Goal: Information Seeking & Learning: Learn about a topic

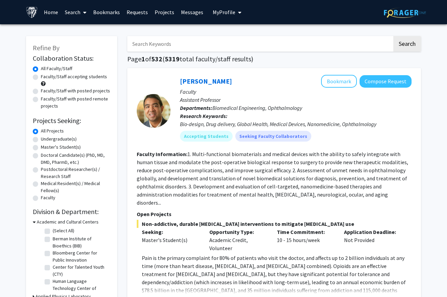
click at [90, 91] on label "Faculty/Staff with posted projects" at bounding box center [75, 90] width 69 height 7
click at [45, 91] on input "Faculty/Staff with posted projects" at bounding box center [43, 89] width 4 height 4
radio input "true"
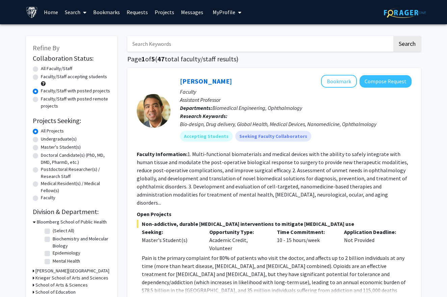
click at [64, 141] on label "Undergraduate(s)" at bounding box center [59, 139] width 36 height 7
click at [45, 140] on input "Undergraduate(s)" at bounding box center [43, 138] width 4 height 4
radio input "true"
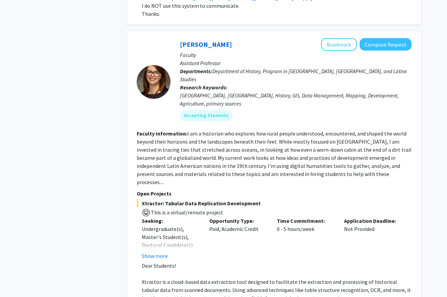
scroll to position [1667, 0]
click at [153, 252] on button "Show more" at bounding box center [155, 256] width 26 height 8
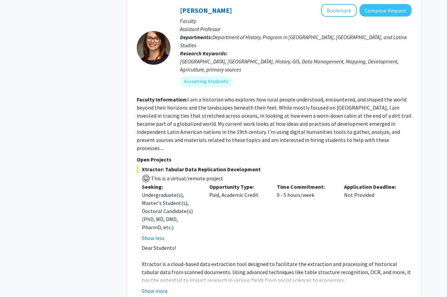
scroll to position [1710, 0]
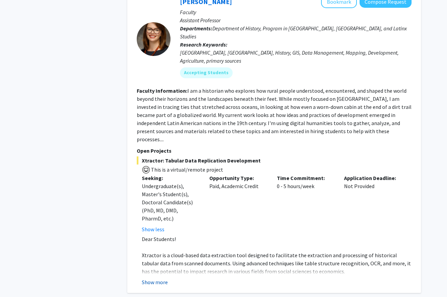
click at [157, 278] on button "Show more" at bounding box center [155, 282] width 26 height 8
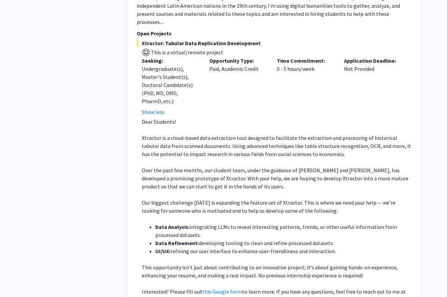
scroll to position [1817, 0]
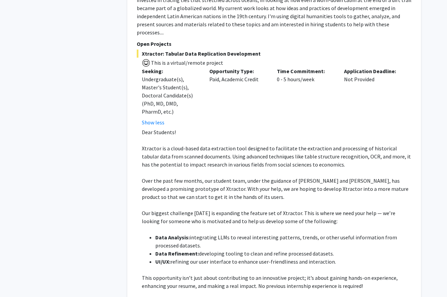
drag, startPoint x: 221, startPoint y: 240, endPoint x: 423, endPoint y: -18, distance: 327.9
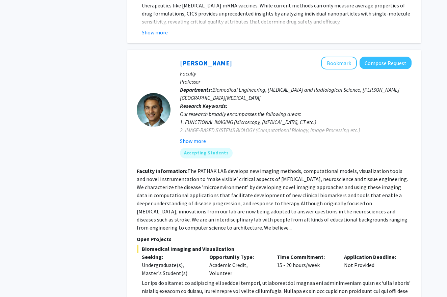
scroll to position [3101, 0]
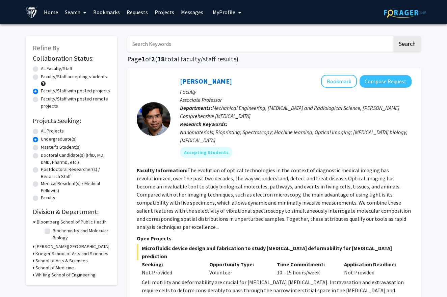
scroll to position [0, 0]
click at [62, 71] on label "All Faculty/Staff" at bounding box center [56, 68] width 31 height 7
click at [45, 69] on input "All Faculty/Staff" at bounding box center [43, 67] width 4 height 4
radio input "true"
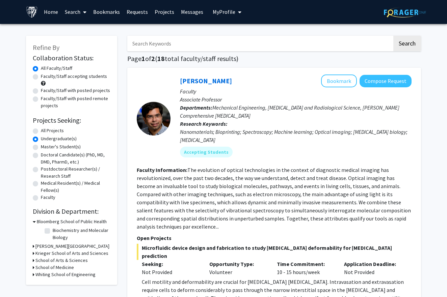
scroll to position [2, 0]
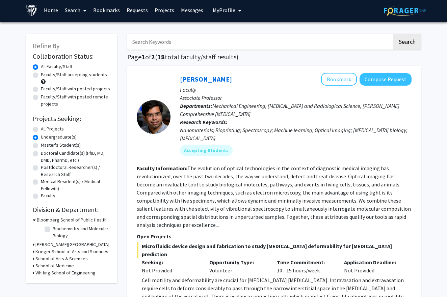
click at [57, 131] on label "All Projects" at bounding box center [52, 128] width 23 height 7
click at [45, 130] on input "All Projects" at bounding box center [43, 127] width 4 height 4
radio input "true"
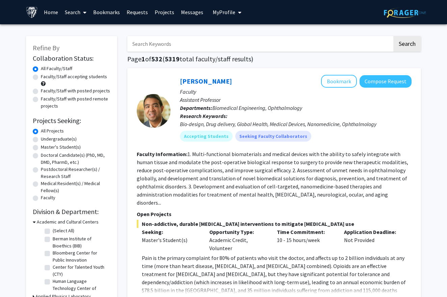
click at [95, 78] on label "Faculty/Staff accepting students" at bounding box center [74, 76] width 66 height 7
click at [45, 78] on input "Faculty/Staff accepting students" at bounding box center [43, 75] width 4 height 4
radio input "true"
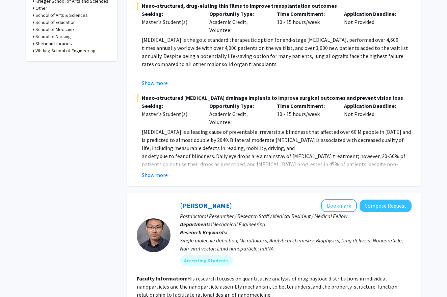
scroll to position [98, 0]
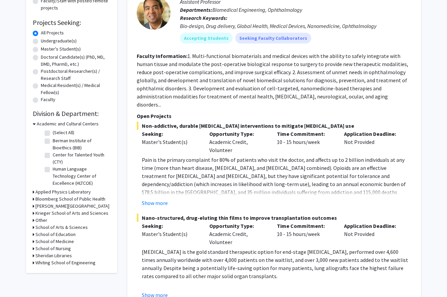
click at [37, 125] on h3 "Academic and Cultural Centers" at bounding box center [68, 123] width 62 height 7
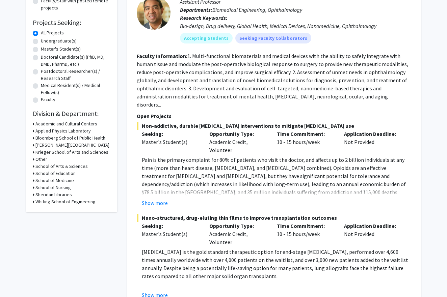
click at [33, 152] on icon at bounding box center [34, 152] width 2 height 7
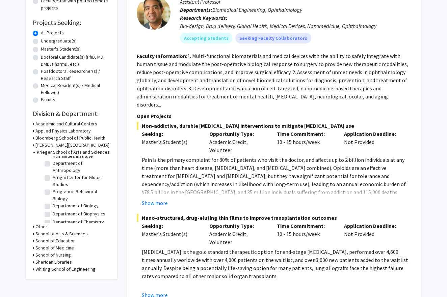
scroll to position [41, 0]
click at [69, 173] on label "Department of Anthropology" at bounding box center [81, 168] width 56 height 14
click at [57, 165] on input "Department of Anthropology" at bounding box center [55, 163] width 4 height 4
checkbox input "true"
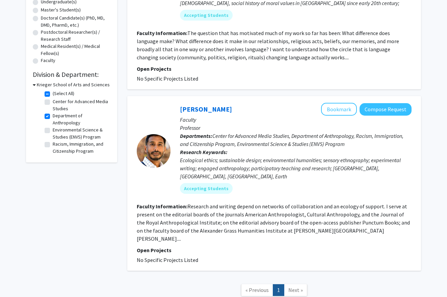
click at [53, 118] on label "Department of Anthropology" at bounding box center [81, 119] width 56 height 14
click at [53, 117] on input "Department of Anthropology" at bounding box center [55, 114] width 4 height 4
checkbox input "false"
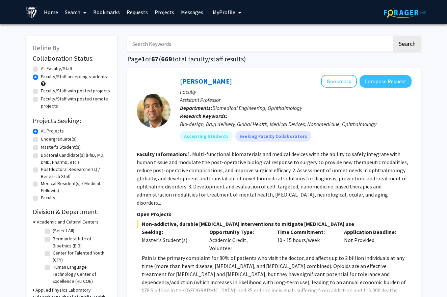
scroll to position [0, 0]
